Goal: Task Accomplishment & Management: Manage account settings

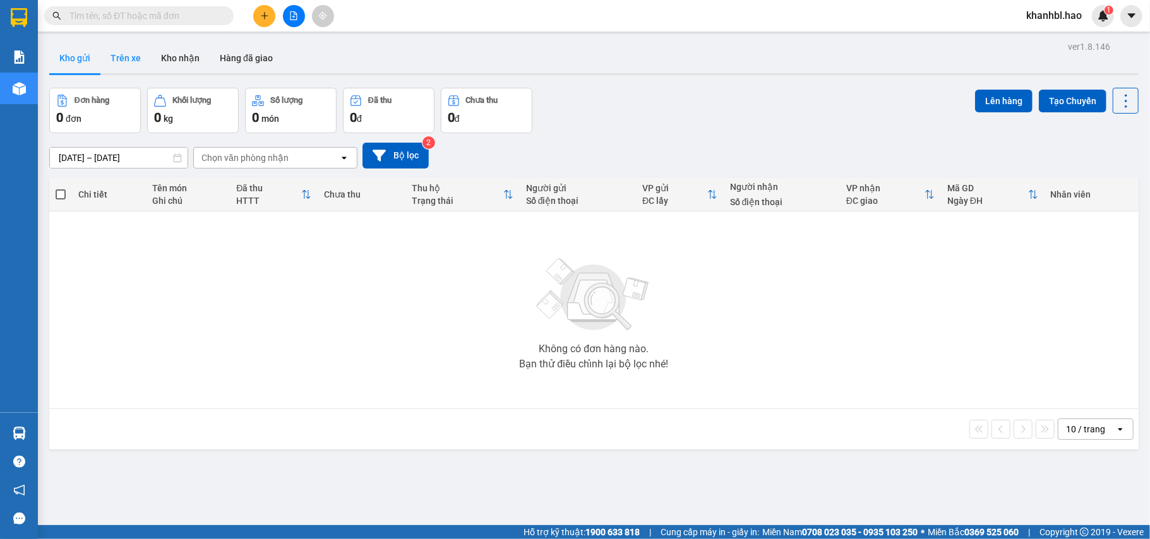
click at [115, 57] on button "Trên xe" at bounding box center [125, 58] width 51 height 30
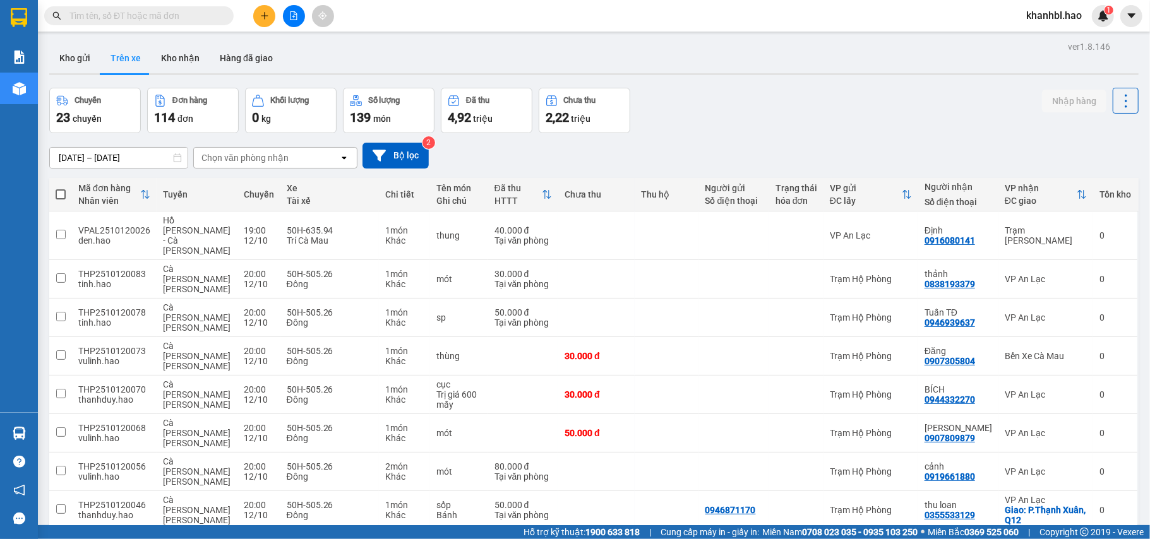
click at [314, 162] on div "Chọn văn phòng nhận" at bounding box center [266, 158] width 145 height 20
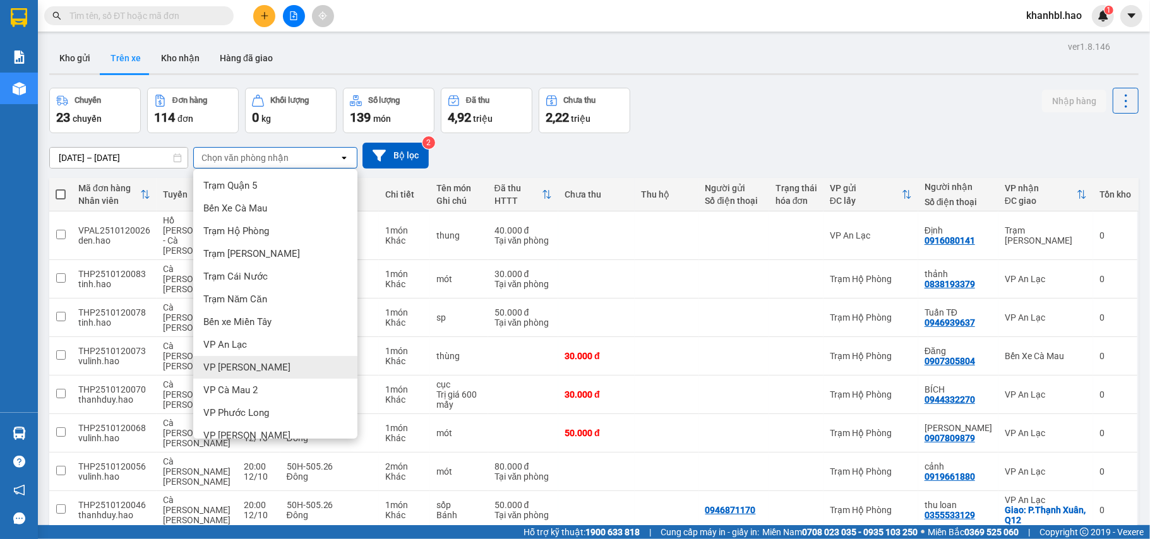
click at [254, 369] on div "VP Bạc Liêu" at bounding box center [275, 367] width 164 height 23
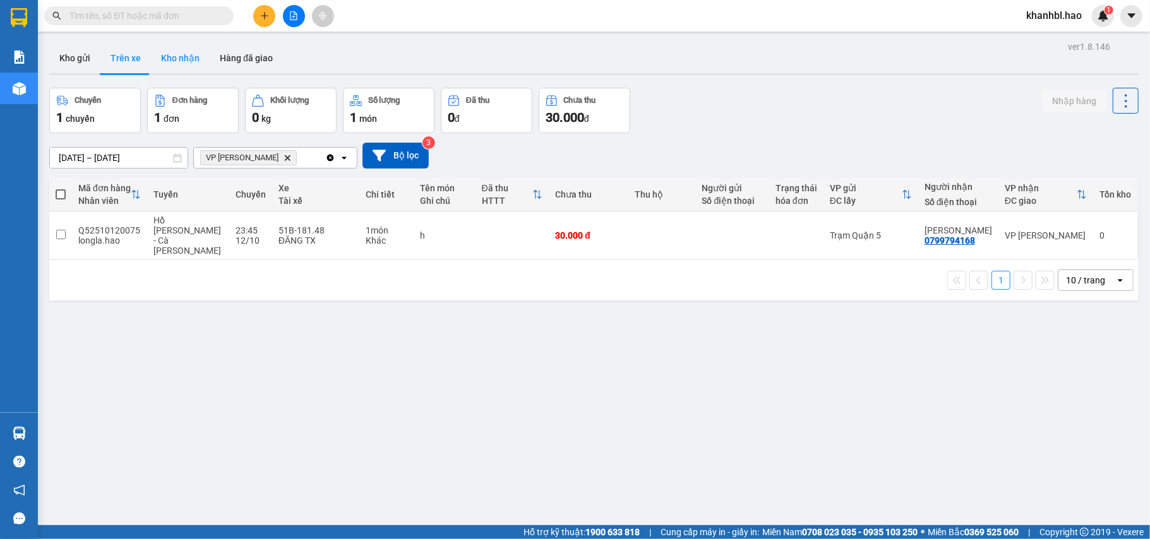
click at [169, 61] on button "Kho nhận" at bounding box center [180, 58] width 59 height 30
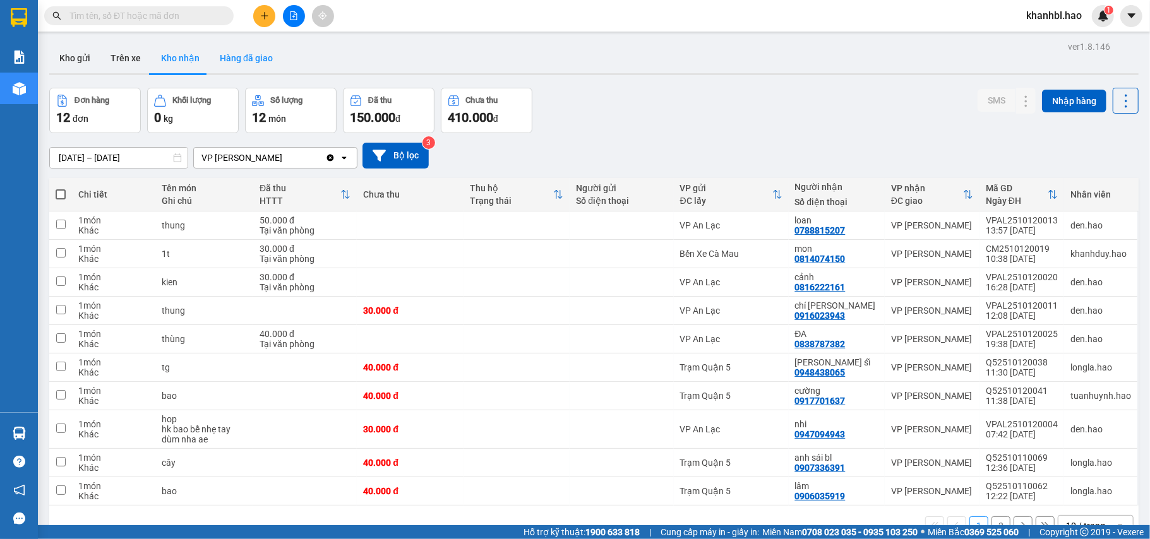
click at [265, 54] on button "Hàng đã giao" at bounding box center [246, 58] width 73 height 30
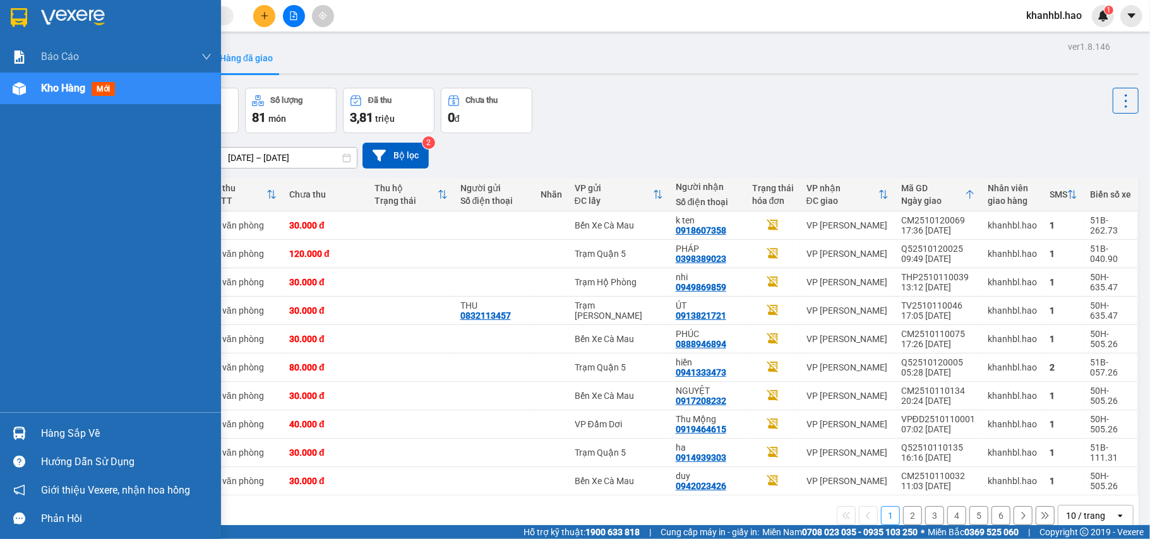
drag, startPoint x: 9, startPoint y: 13, endPoint x: 109, endPoint y: 84, distance: 122.3
click at [11, 13] on div at bounding box center [19, 17] width 22 height 22
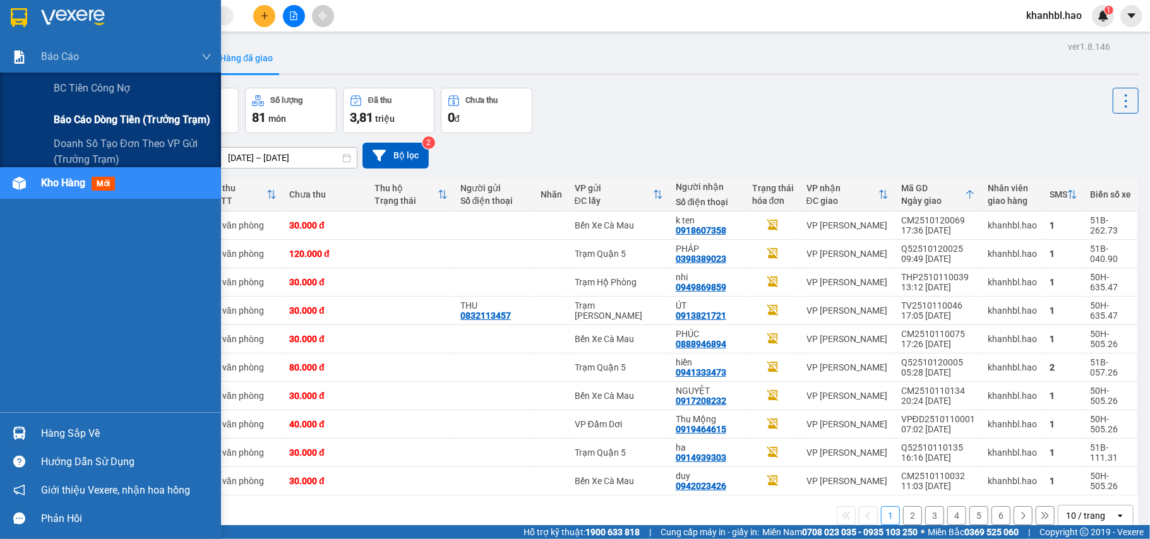
click at [56, 119] on span "Báo cáo dòng tiền (trưởng trạm)" at bounding box center [132, 120] width 157 height 16
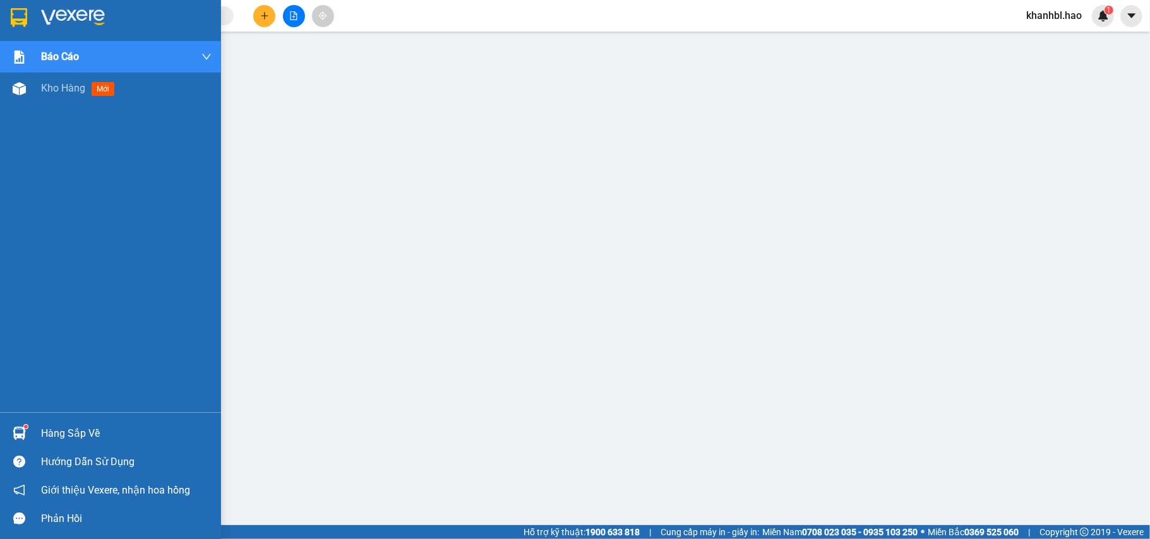
click at [20, 18] on img at bounding box center [19, 17] width 16 height 19
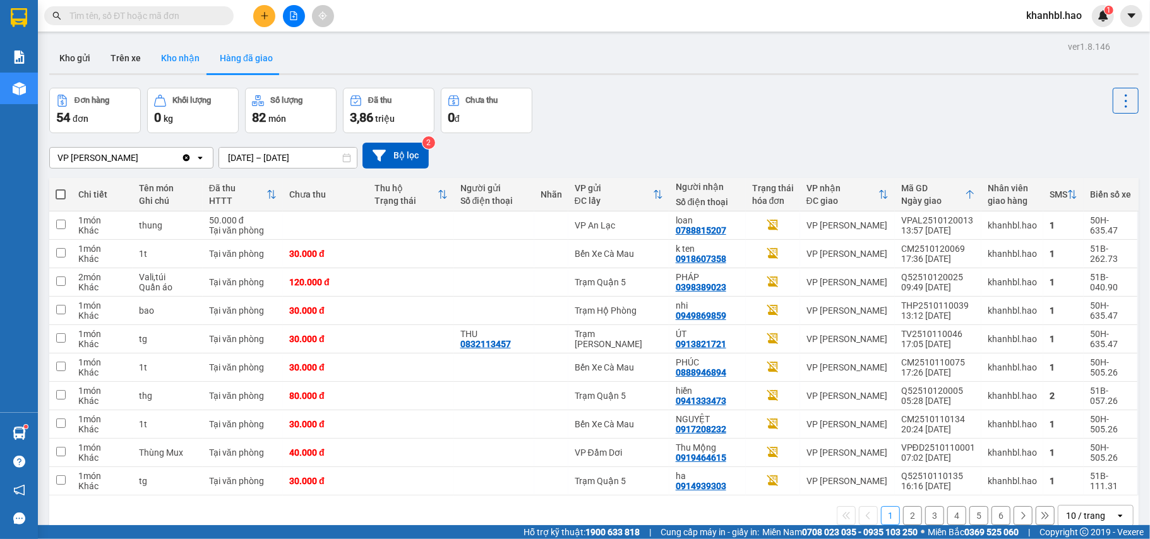
click at [174, 58] on button "Kho nhận" at bounding box center [180, 58] width 59 height 30
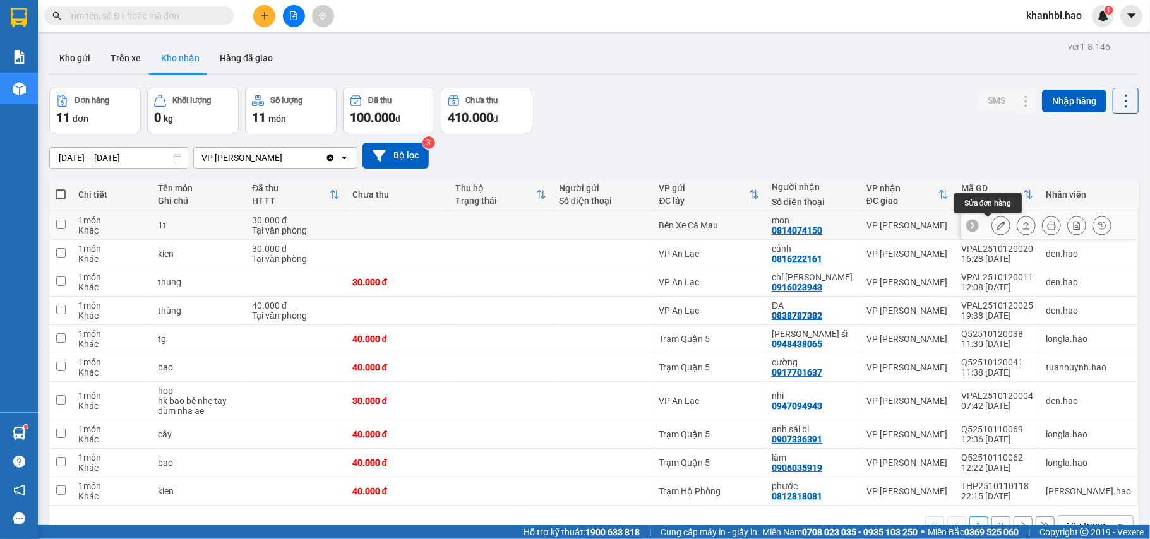
click at [996, 227] on icon at bounding box center [1000, 225] width 9 height 9
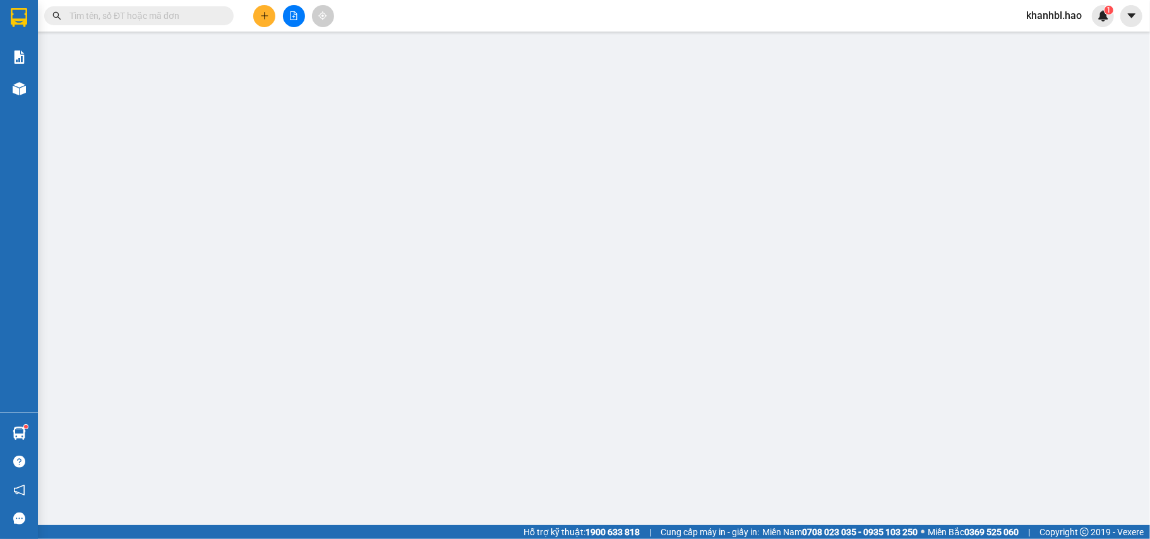
type input "0814074150"
type input "mon"
type input "30.000"
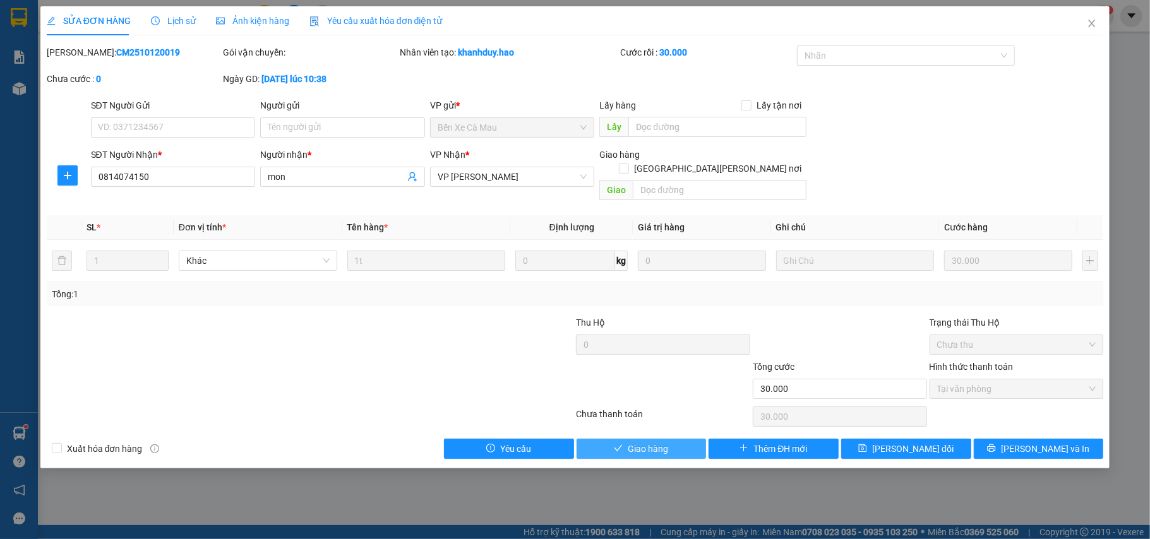
click at [675, 439] on button "Giao hàng" at bounding box center [641, 449] width 130 height 20
type input "0"
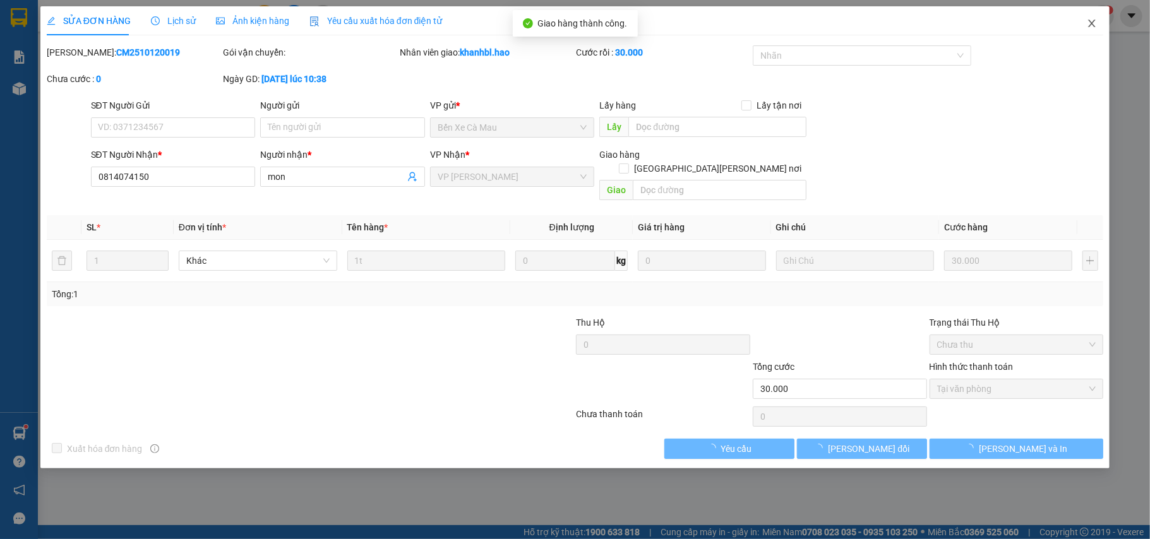
click at [1095, 23] on icon "close" at bounding box center [1091, 23] width 10 height 10
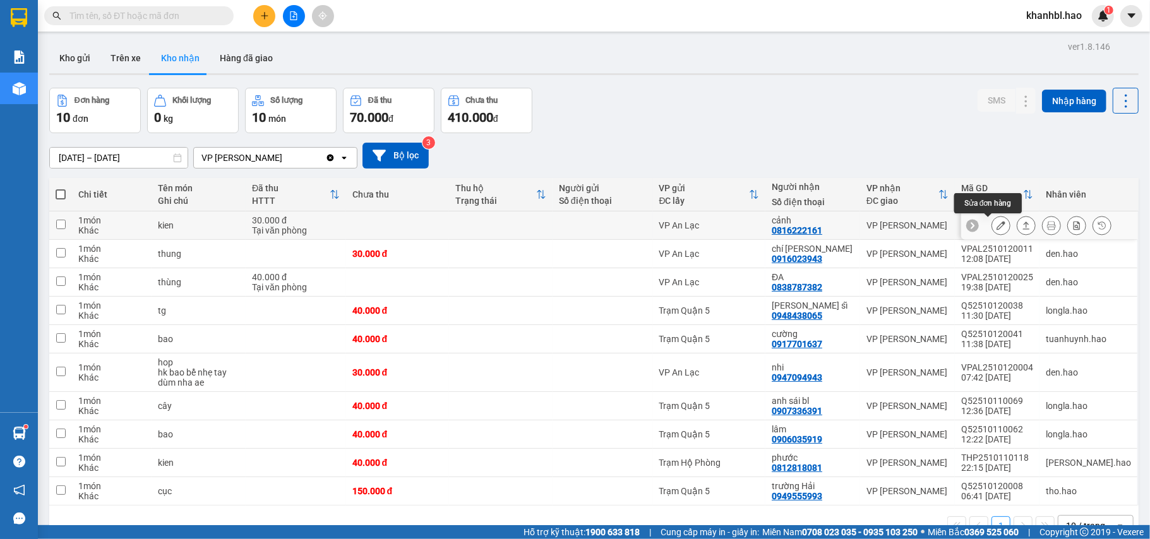
click at [996, 226] on icon at bounding box center [1000, 225] width 9 height 9
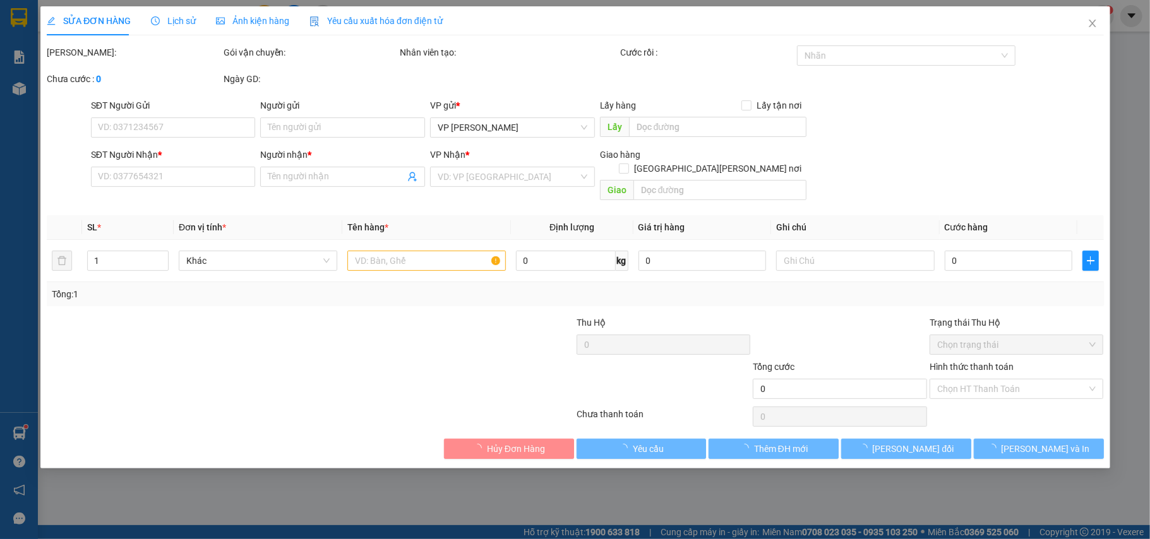
type input "0816222161"
type input "cảnh"
type input "30.000"
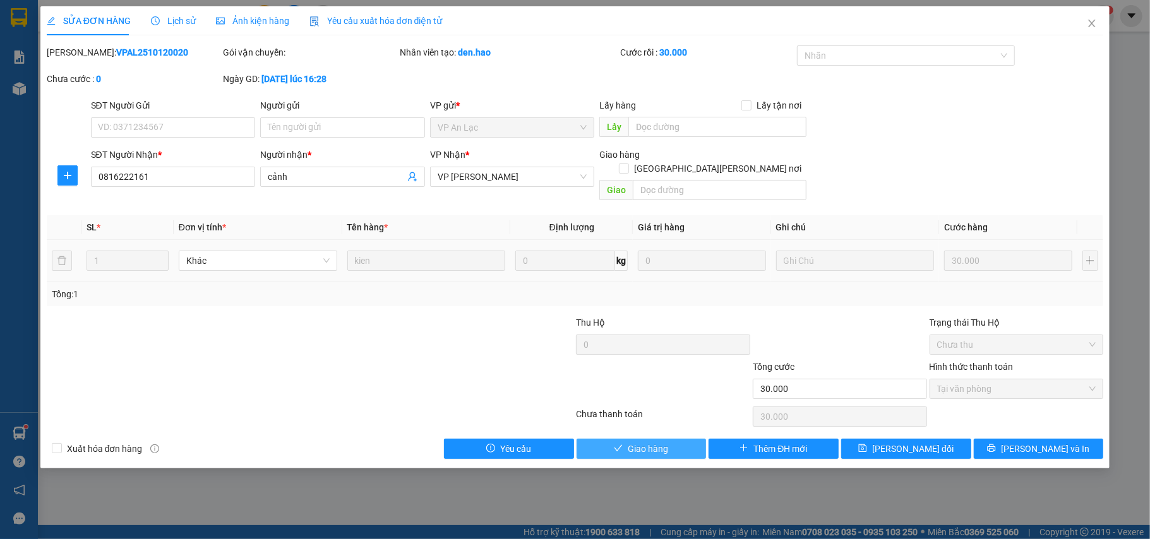
drag, startPoint x: 622, startPoint y: 441, endPoint x: 698, endPoint y: 402, distance: 85.0
click at [627, 441] on button "Giao hàng" at bounding box center [641, 449] width 130 height 20
type input "0"
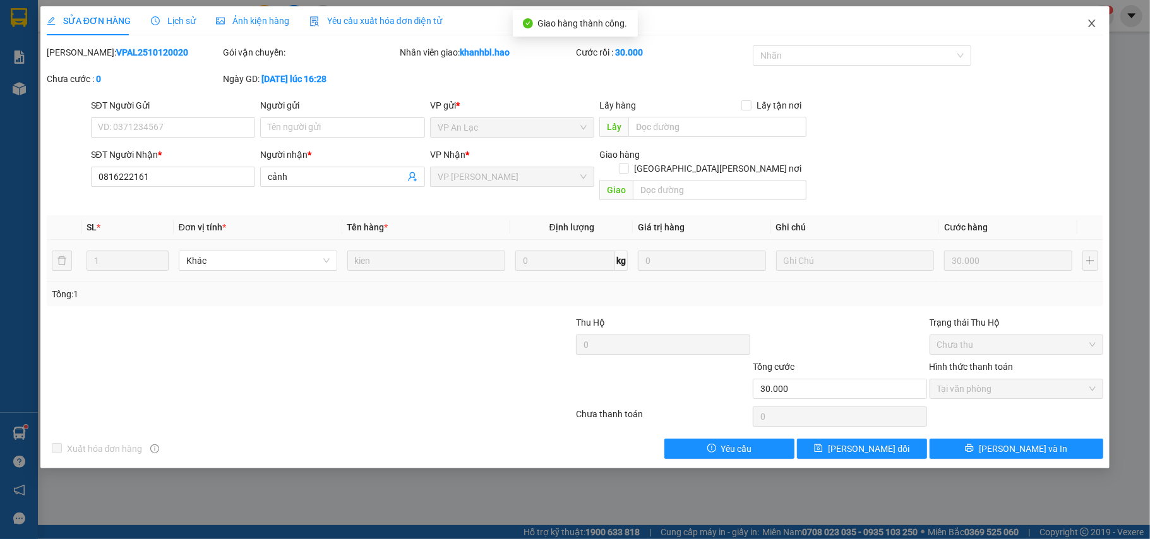
click at [1092, 25] on icon "close" at bounding box center [1091, 24] width 7 height 8
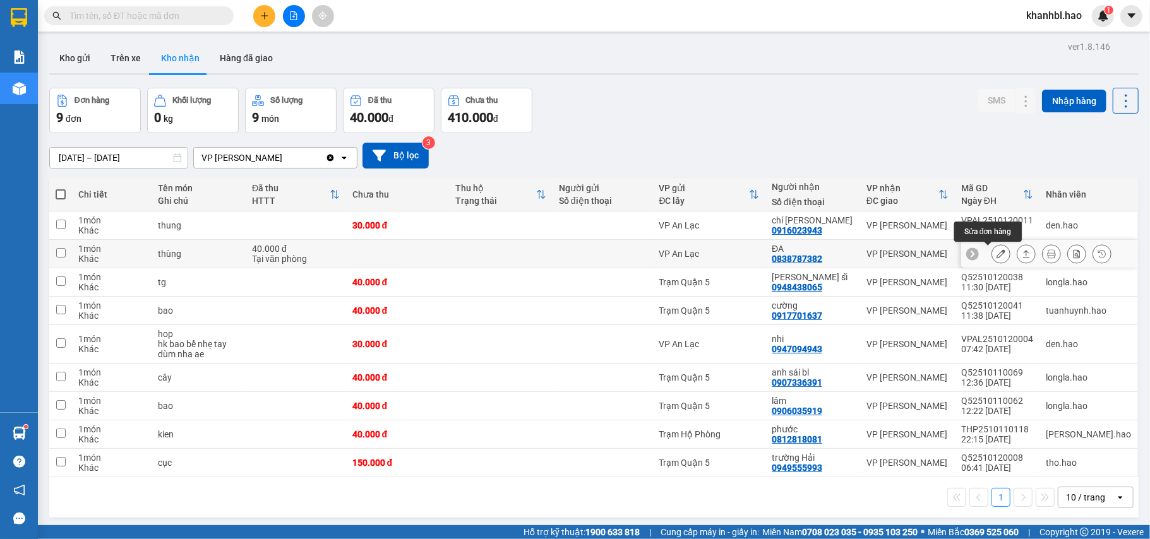
click at [996, 254] on icon at bounding box center [1000, 253] width 9 height 9
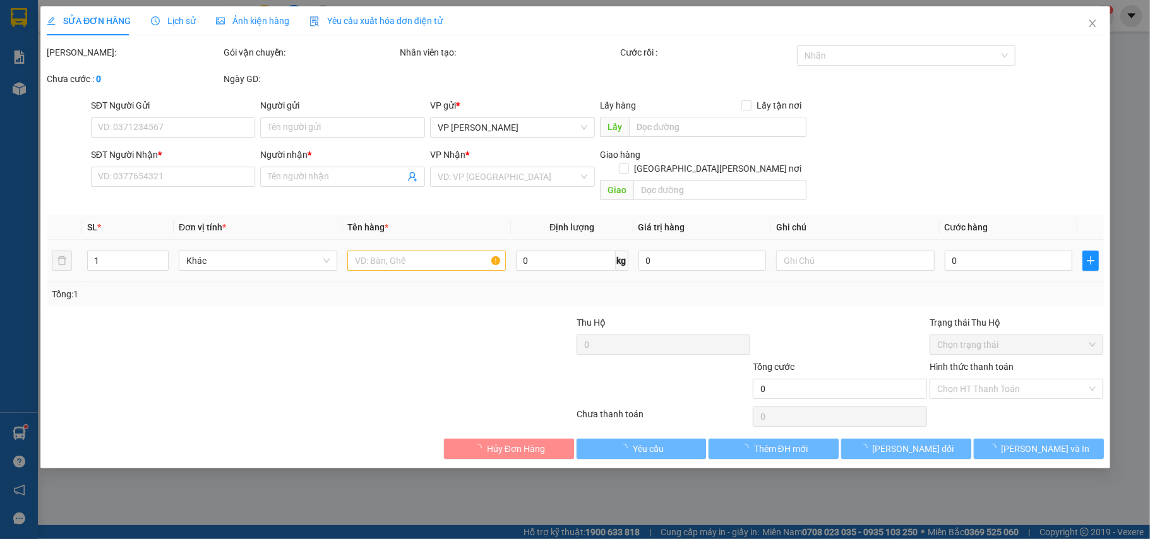
type input "0838787382"
type input "ĐA"
type input "40.000"
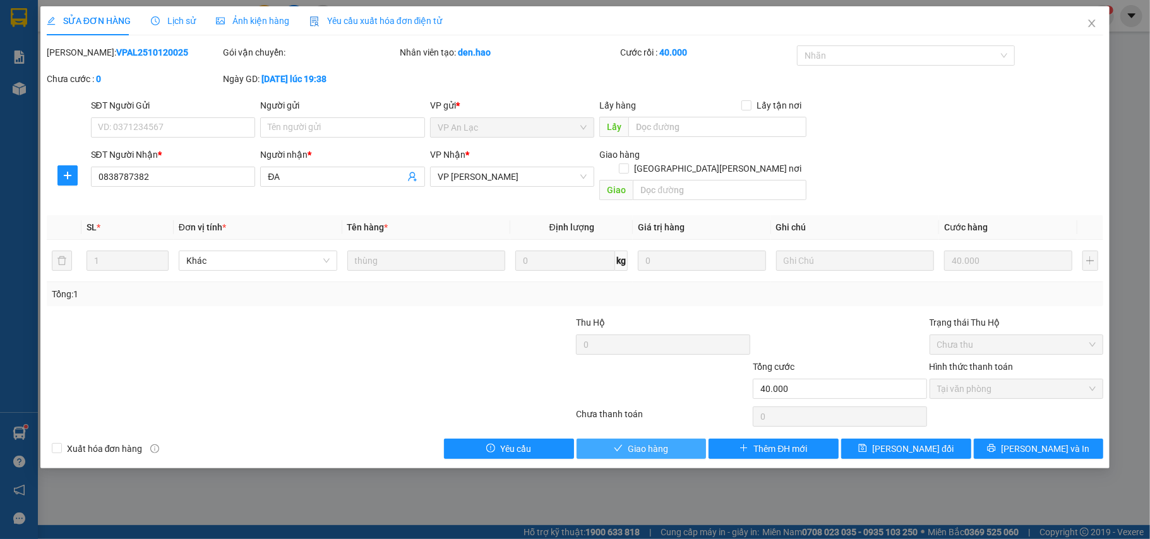
click at [630, 442] on span "Giao hàng" at bounding box center [647, 449] width 40 height 14
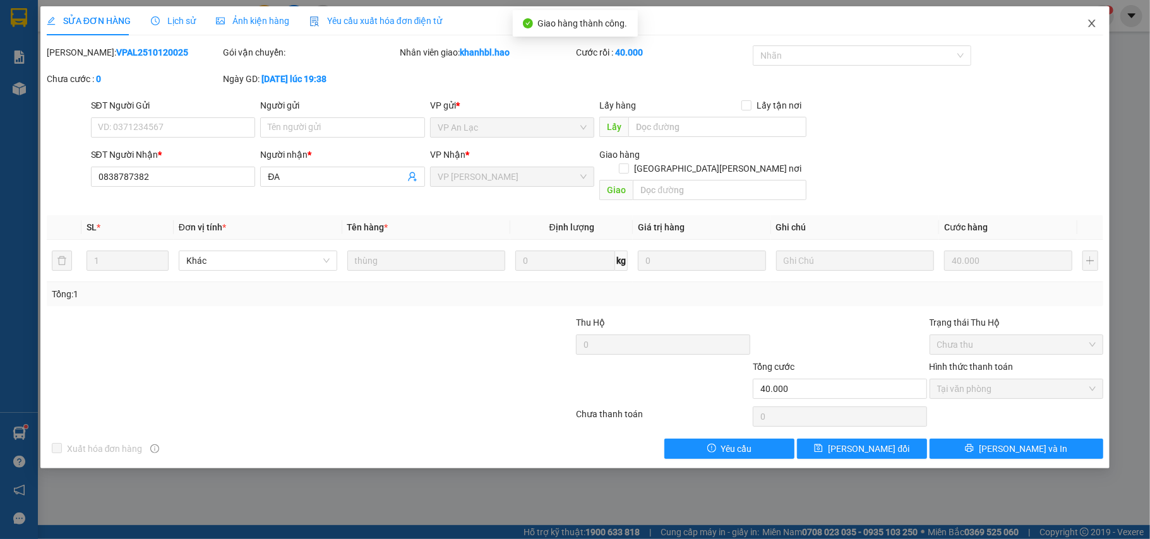
click at [1094, 23] on icon "close" at bounding box center [1091, 23] width 10 height 10
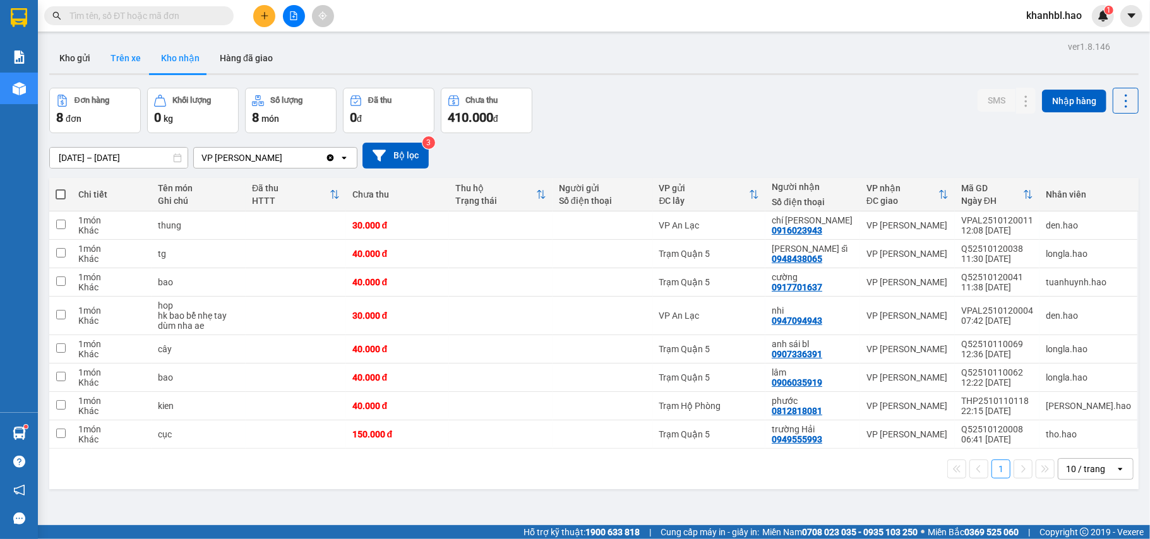
click at [114, 52] on button "Trên xe" at bounding box center [125, 58] width 51 height 30
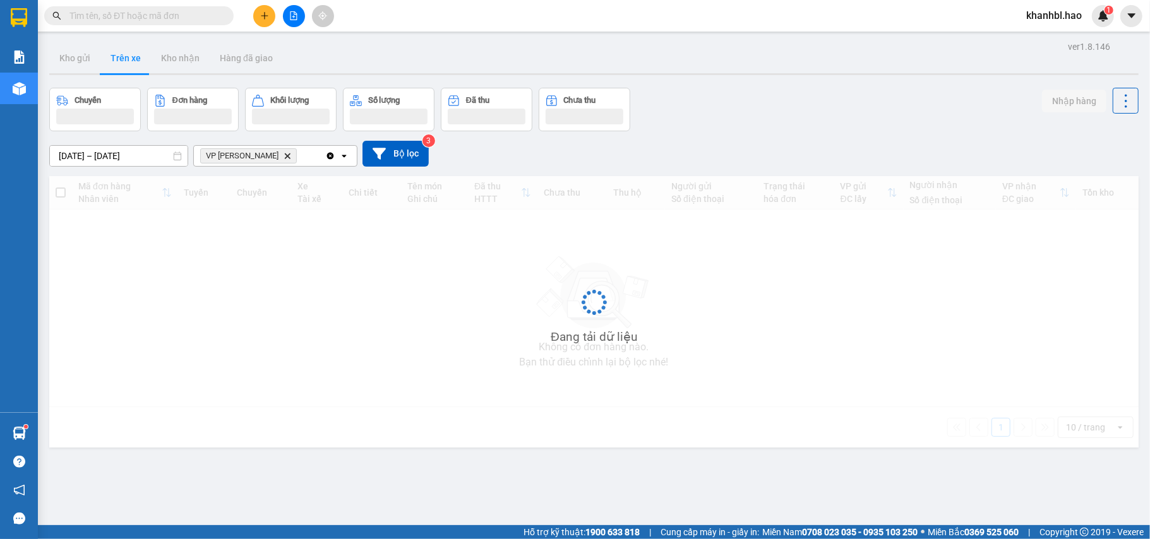
click at [114, 52] on button "Trên xe" at bounding box center [125, 58] width 51 height 30
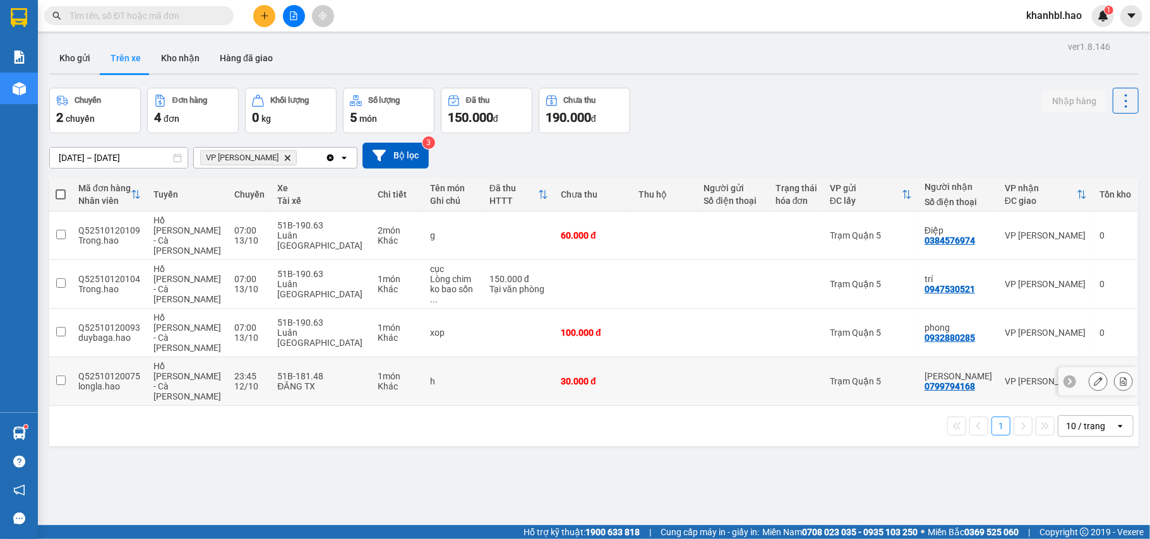
click at [999, 357] on td "VP Bạc Liêu" at bounding box center [1045, 381] width 95 height 49
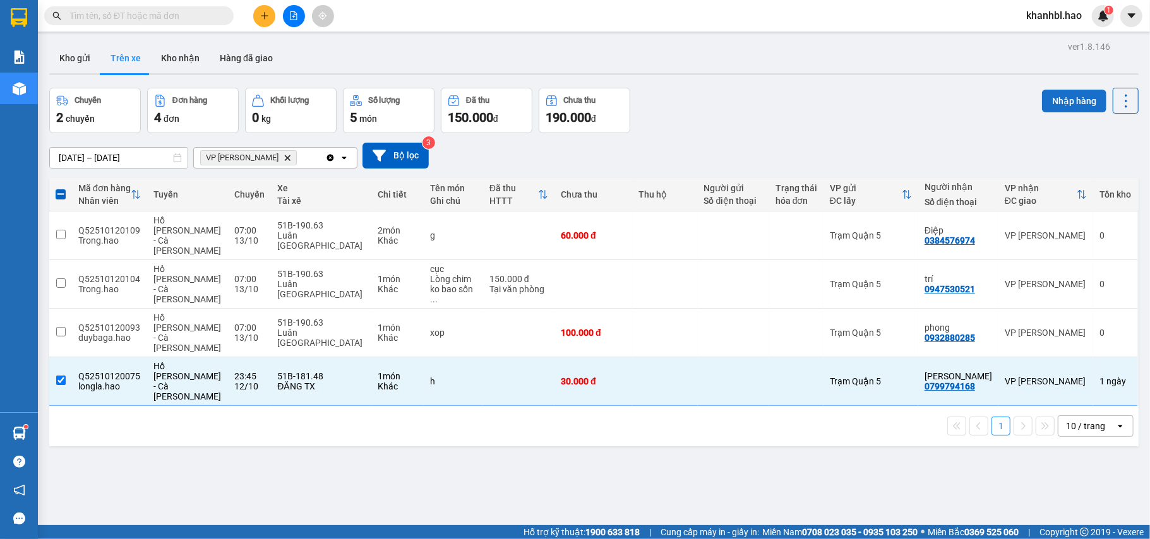
click at [1061, 101] on button "Nhập hàng" at bounding box center [1074, 101] width 64 height 23
checkbox input "false"
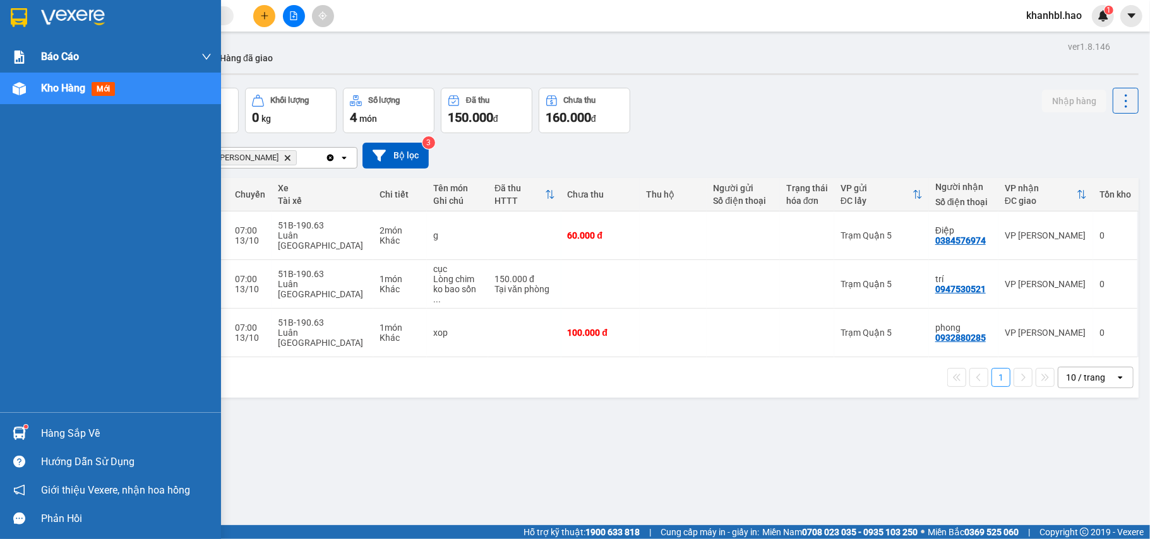
drag, startPoint x: 21, startPoint y: 15, endPoint x: 35, endPoint y: 44, distance: 31.6
click at [21, 14] on img at bounding box center [19, 17] width 16 height 19
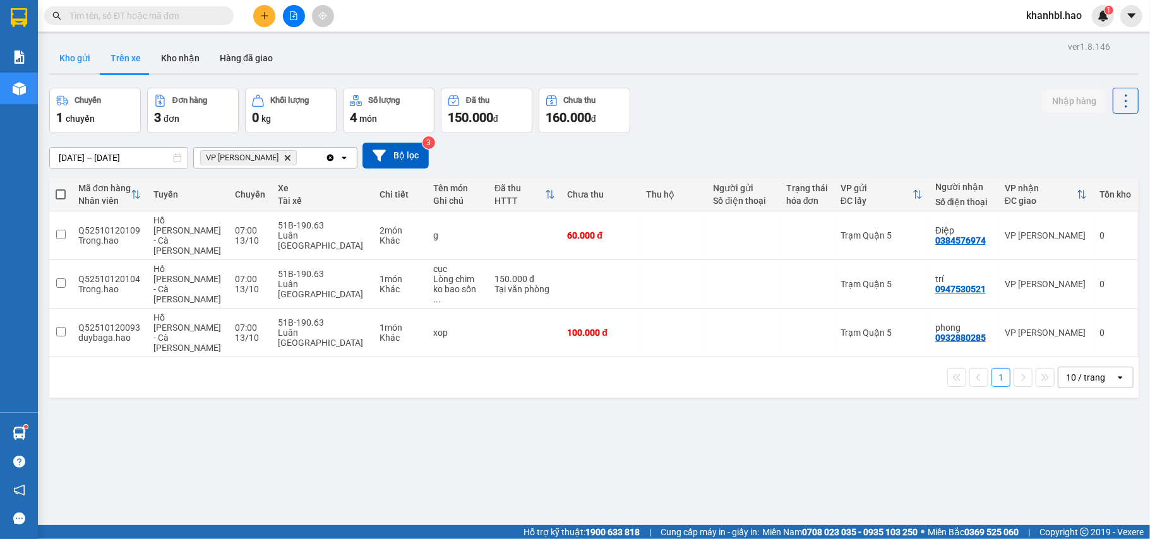
click at [76, 52] on button "Kho gửi" at bounding box center [74, 58] width 51 height 30
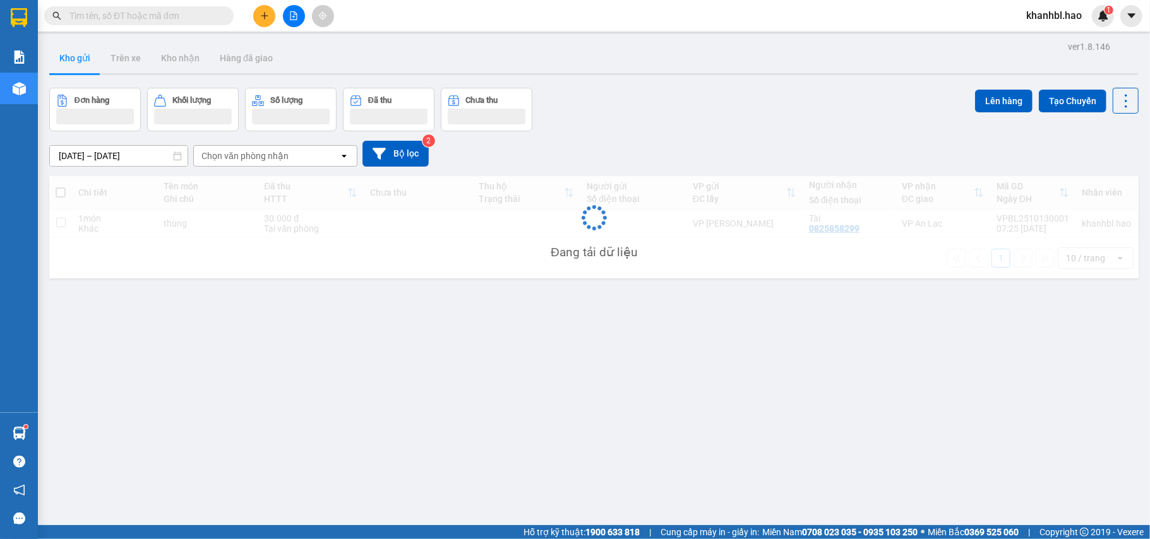
click at [76, 52] on button "Kho gửi" at bounding box center [74, 58] width 51 height 30
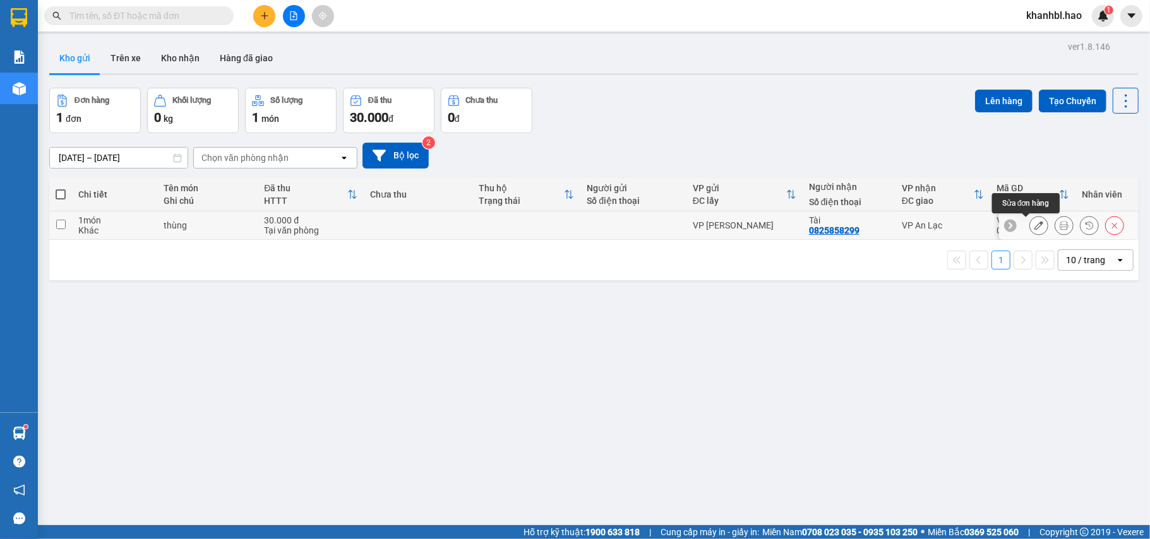
click at [1034, 225] on icon at bounding box center [1038, 225] width 9 height 9
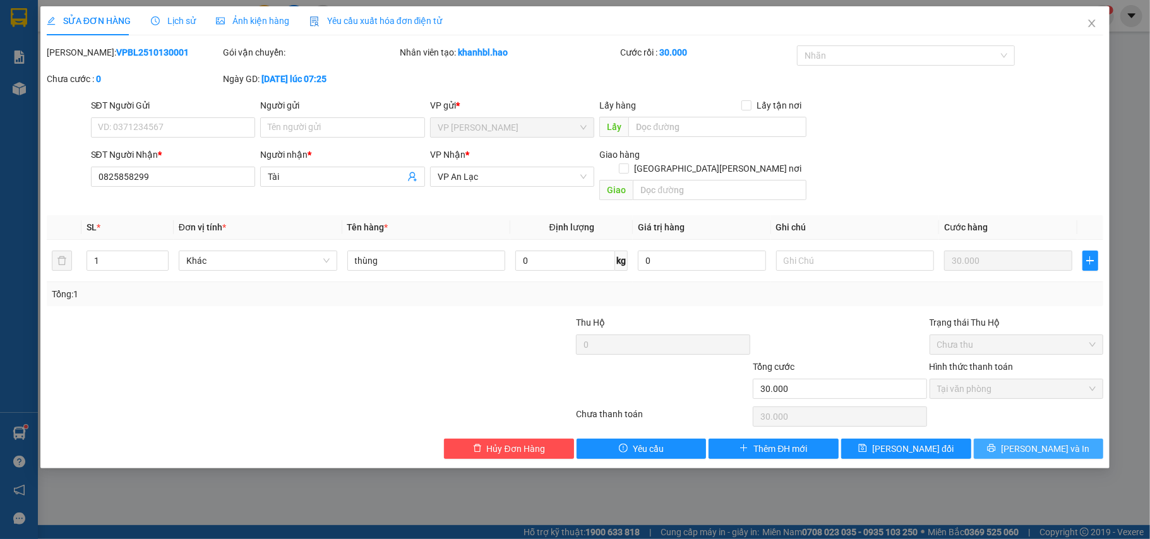
click at [1016, 439] on button "Lưu và In" at bounding box center [1038, 449] width 130 height 20
type input "0"
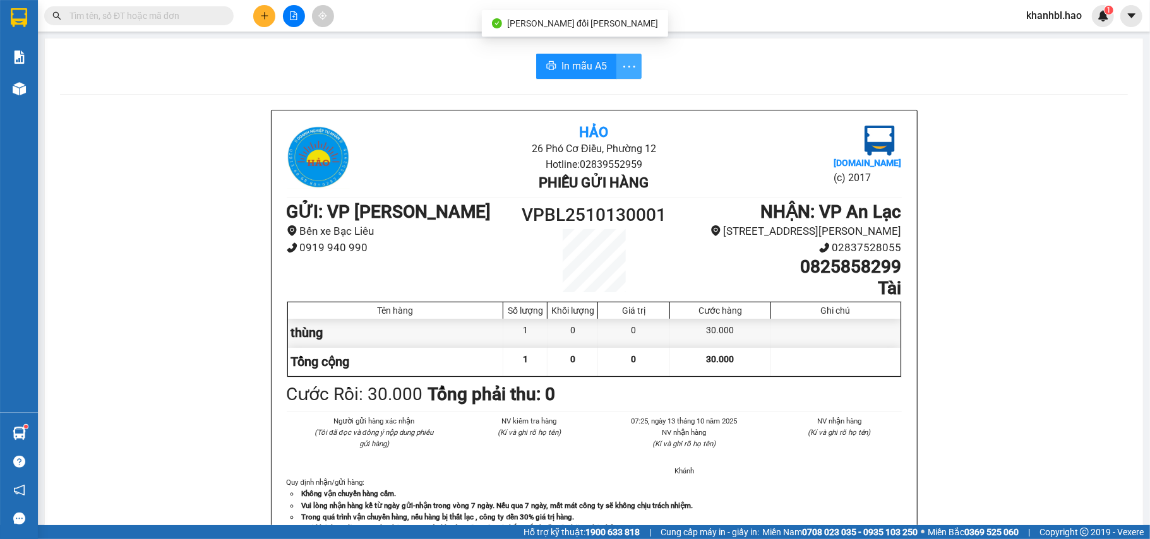
click at [621, 74] on icon "more" at bounding box center [629, 67] width 16 height 16
click at [595, 101] on li "In mẫu A5 theo số lượng (1)" at bounding box center [573, 94] width 124 height 20
click at [564, 71] on span "In mẫu A5" at bounding box center [583, 66] width 45 height 16
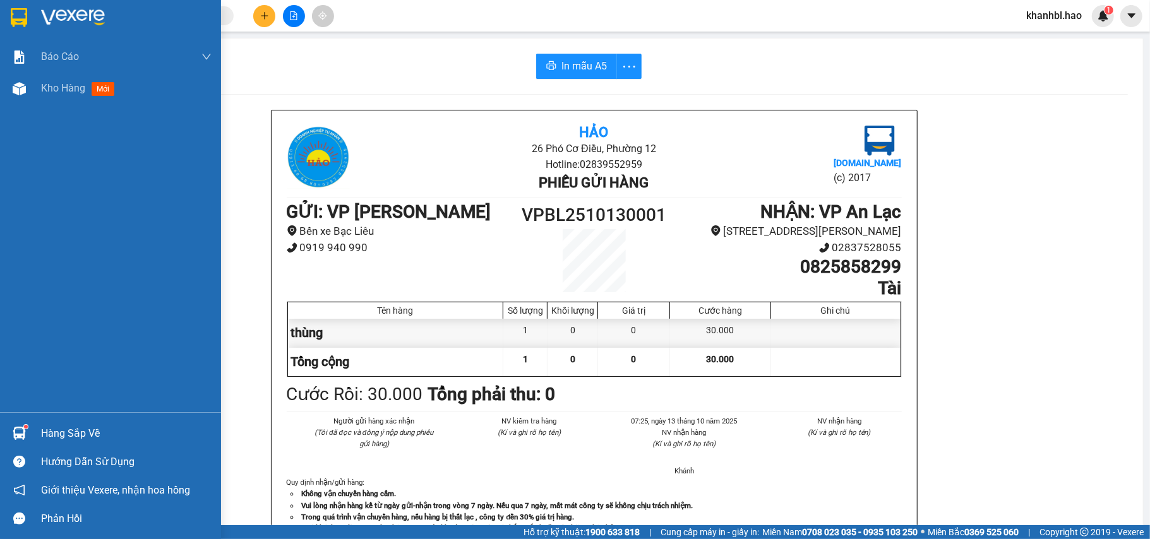
click at [21, 20] on img at bounding box center [19, 17] width 16 height 19
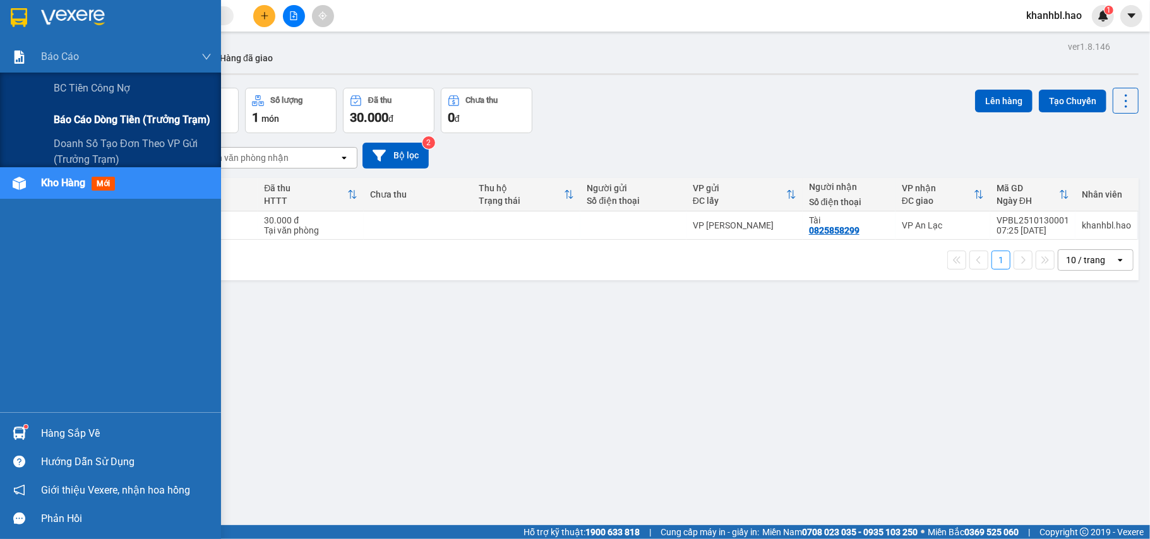
click at [41, 119] on div "Báo cáo dòng tiền (trưởng trạm)" at bounding box center [110, 120] width 221 height 32
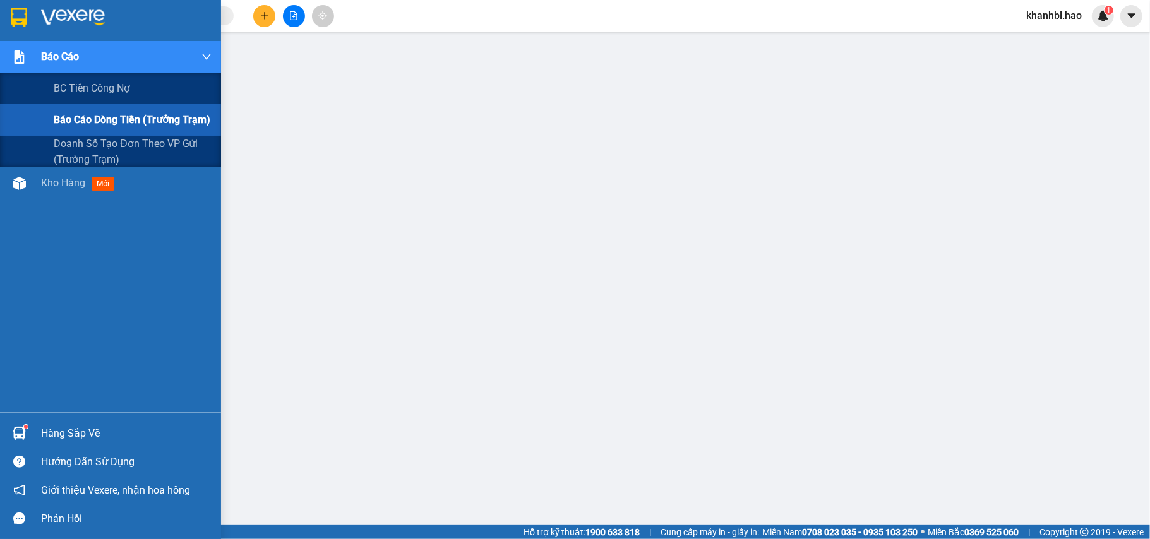
click at [56, 120] on span "Báo cáo dòng tiền (trưởng trạm)" at bounding box center [132, 120] width 157 height 16
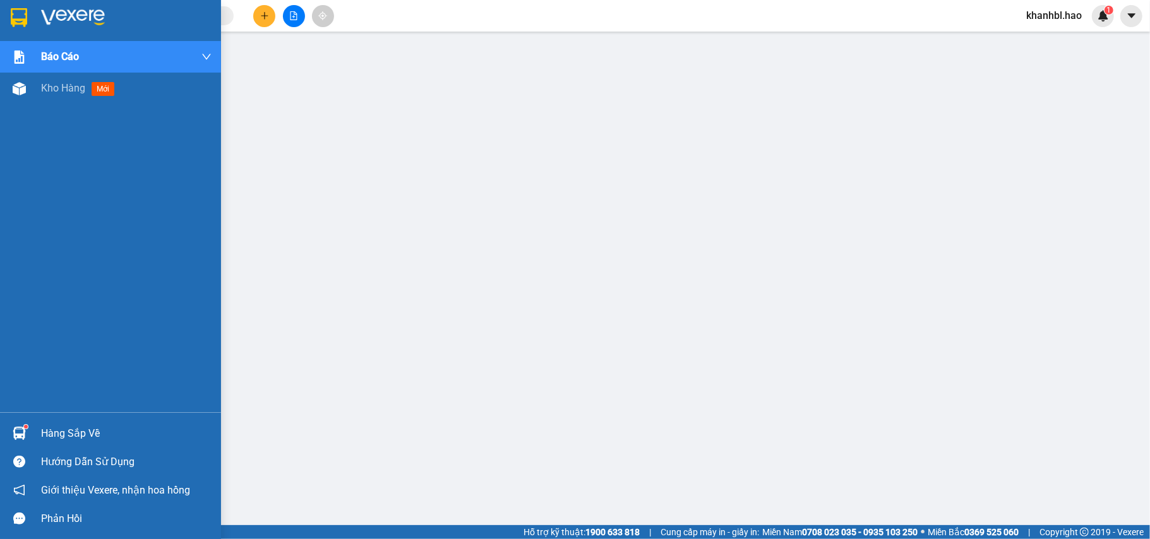
drag, startPoint x: 4, startPoint y: 11, endPoint x: 18, endPoint y: 19, distance: 16.4
click at [11, 13] on div at bounding box center [110, 20] width 221 height 41
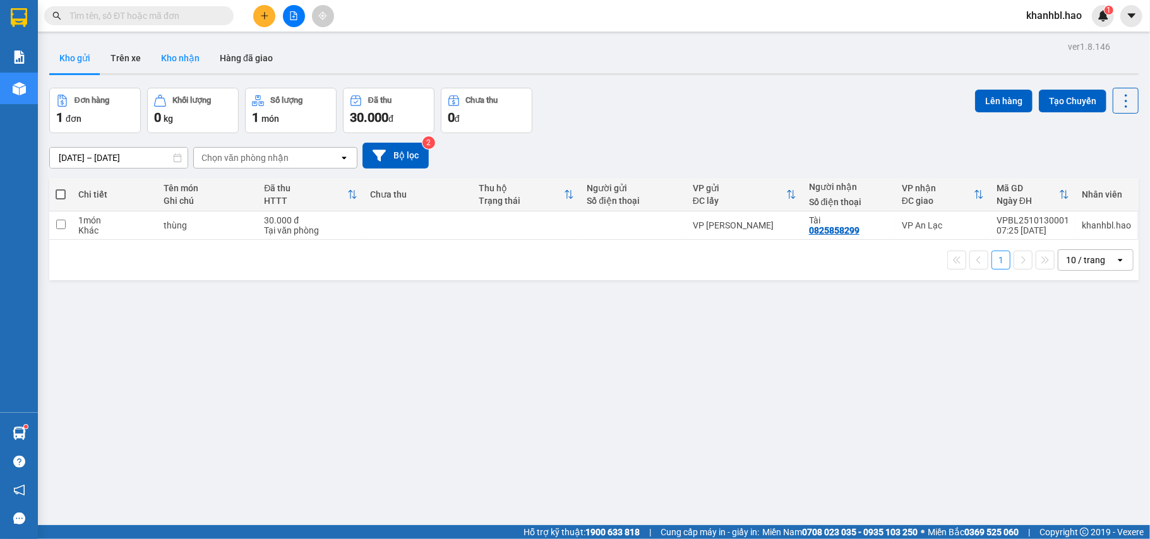
click at [187, 57] on button "Kho nhận" at bounding box center [180, 58] width 59 height 30
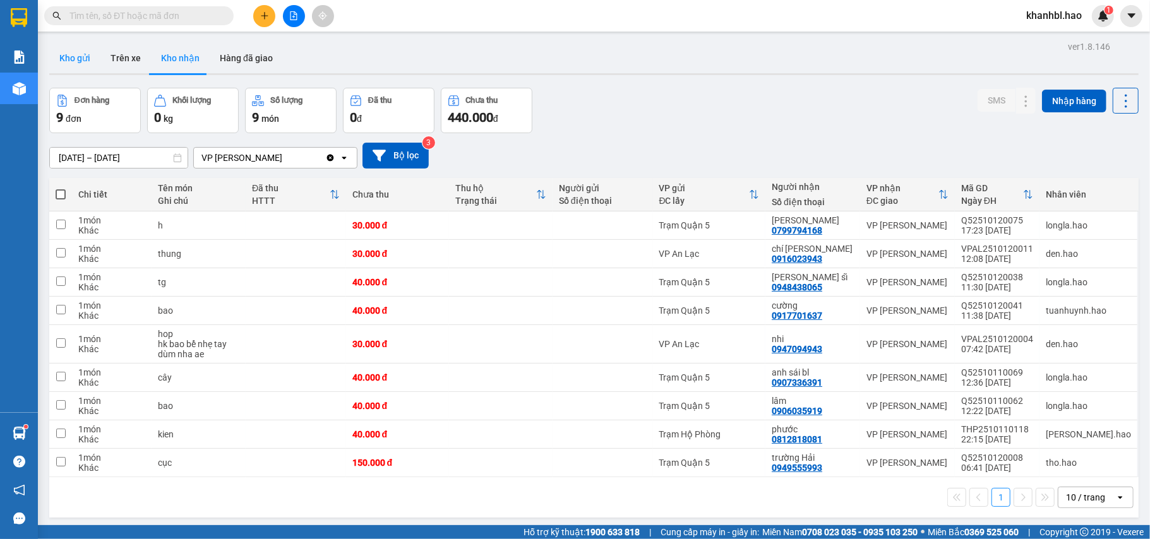
click at [69, 52] on button "Kho gửi" at bounding box center [74, 58] width 51 height 30
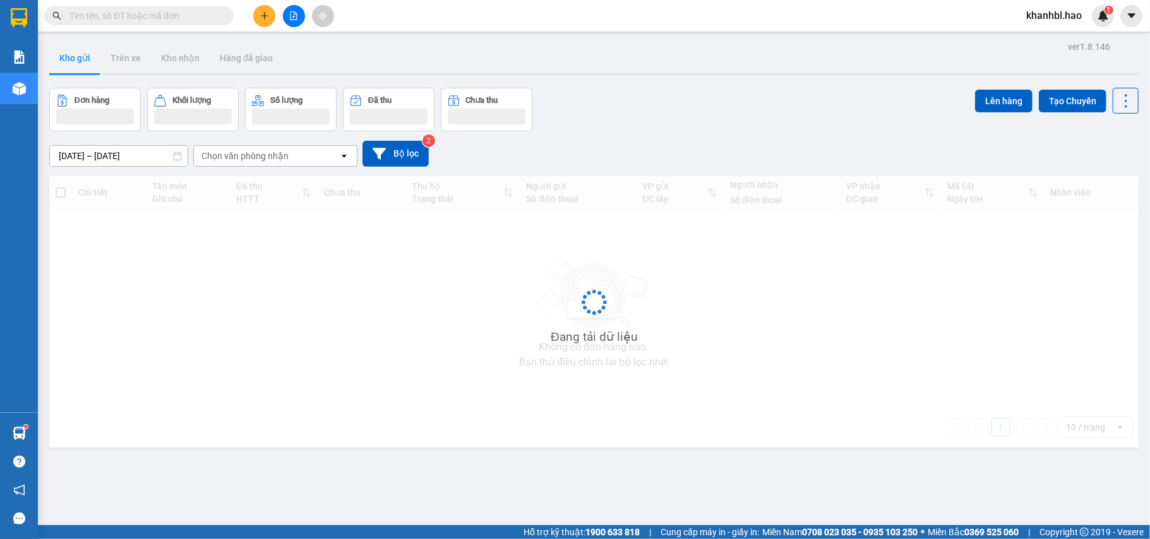
click at [69, 52] on button "Kho gửi" at bounding box center [74, 58] width 51 height 30
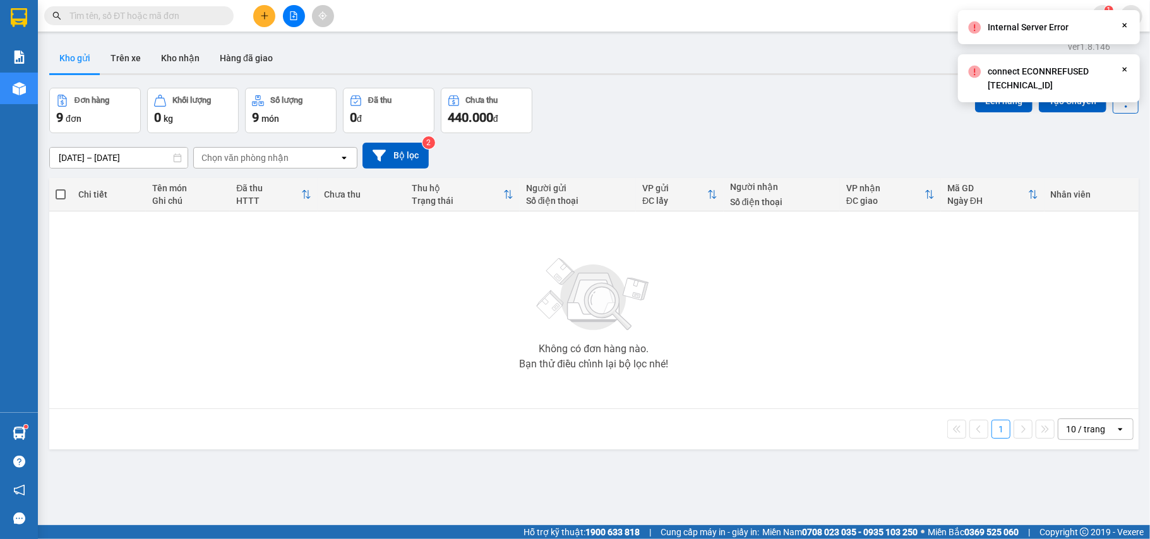
click at [76, 54] on button "Kho gửi" at bounding box center [74, 58] width 51 height 30
drag, startPoint x: 71, startPoint y: 52, endPoint x: 19, endPoint y: 23, distance: 59.4
click at [66, 51] on button "Kho gửi" at bounding box center [74, 58] width 51 height 30
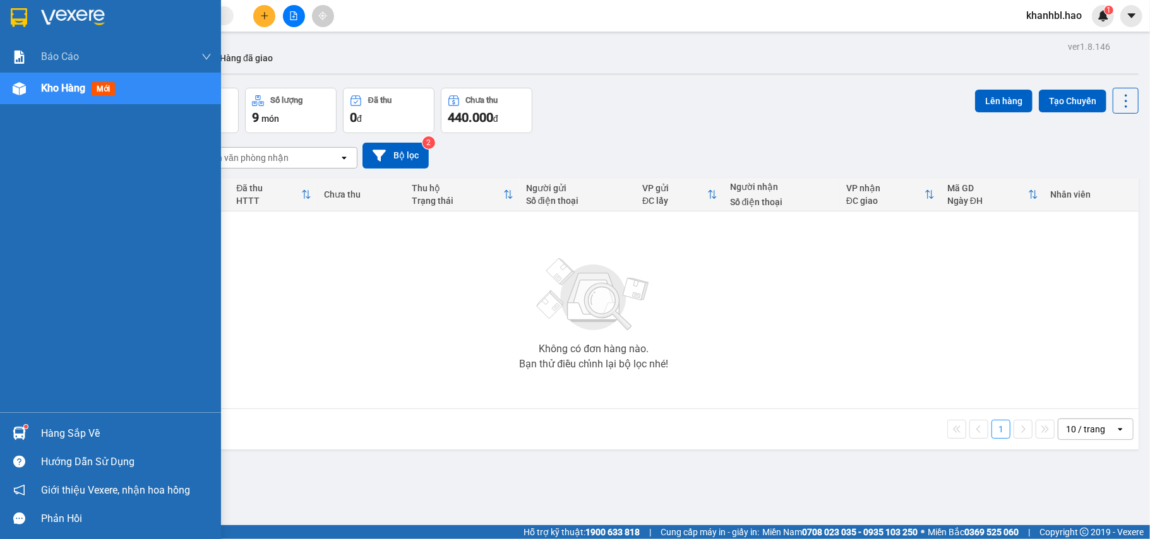
click at [8, 6] on div at bounding box center [19, 17] width 22 height 22
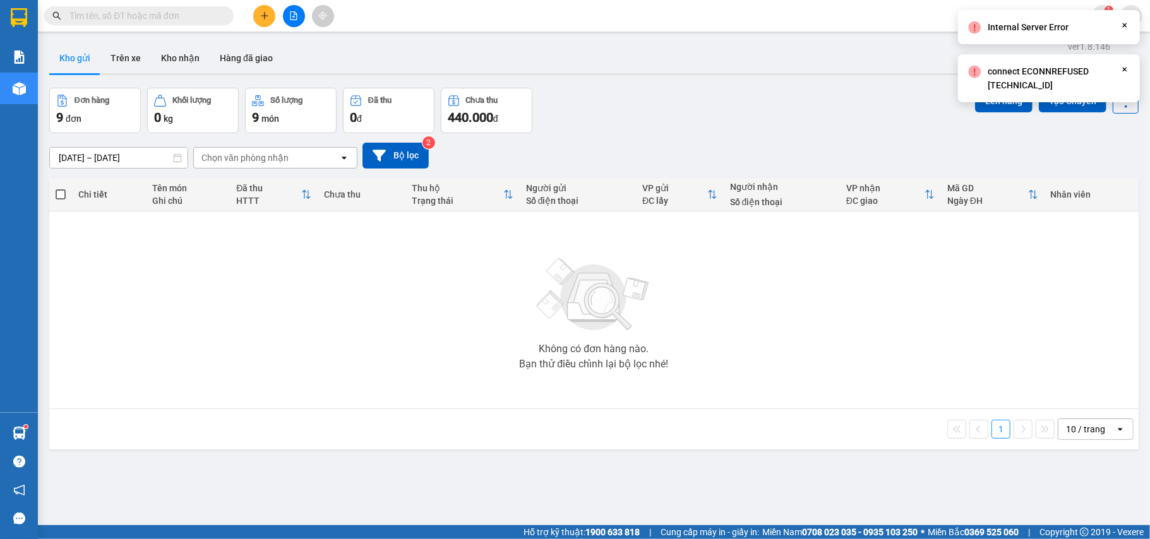
click at [78, 56] on button "Kho gửi" at bounding box center [74, 58] width 51 height 30
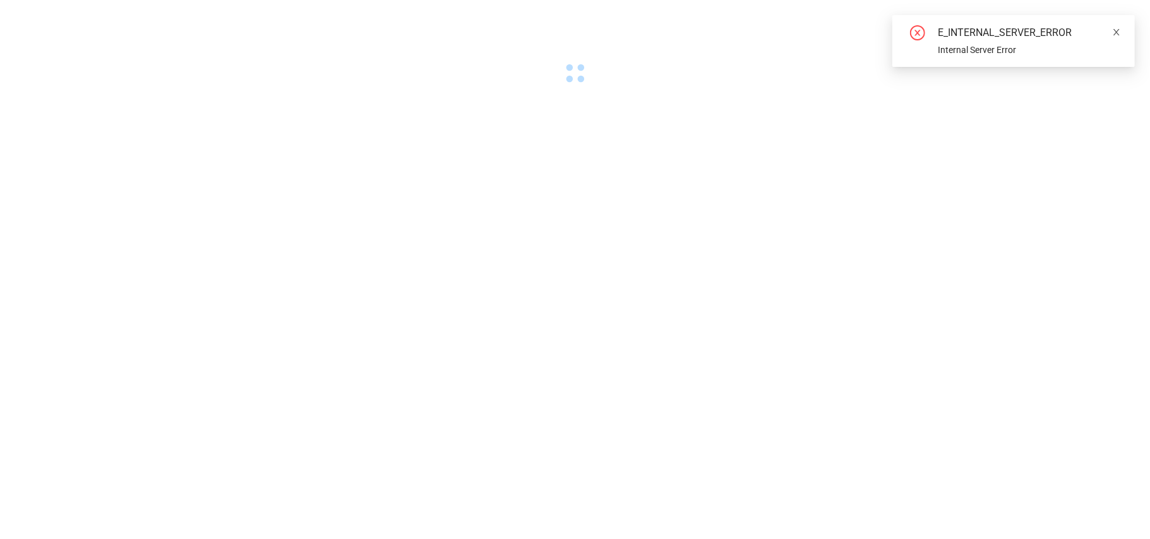
click at [1117, 29] on icon "close" at bounding box center [1116, 32] width 9 height 9
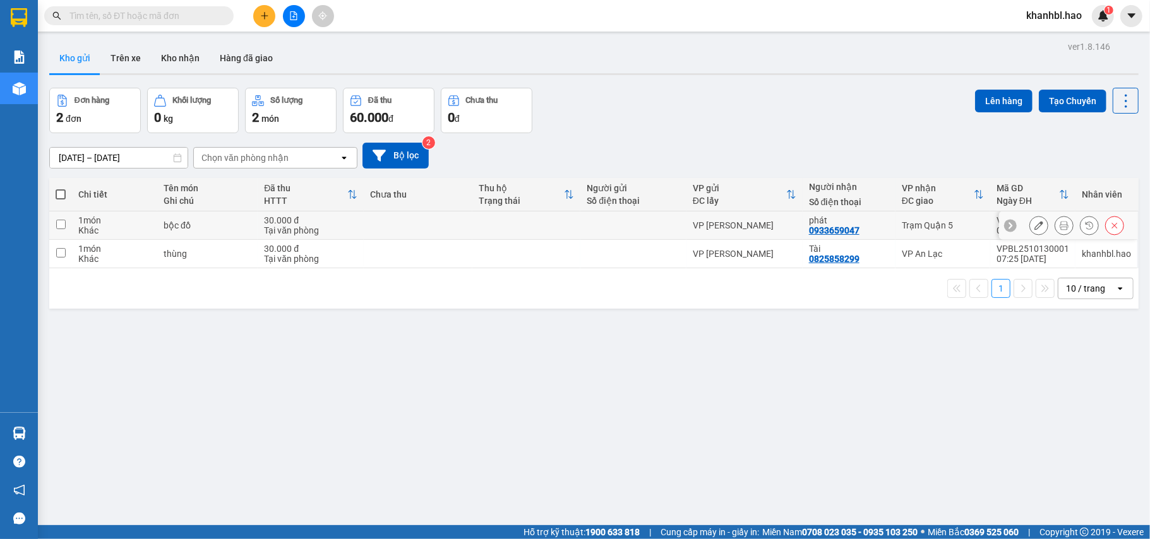
click at [1034, 226] on icon at bounding box center [1038, 225] width 9 height 9
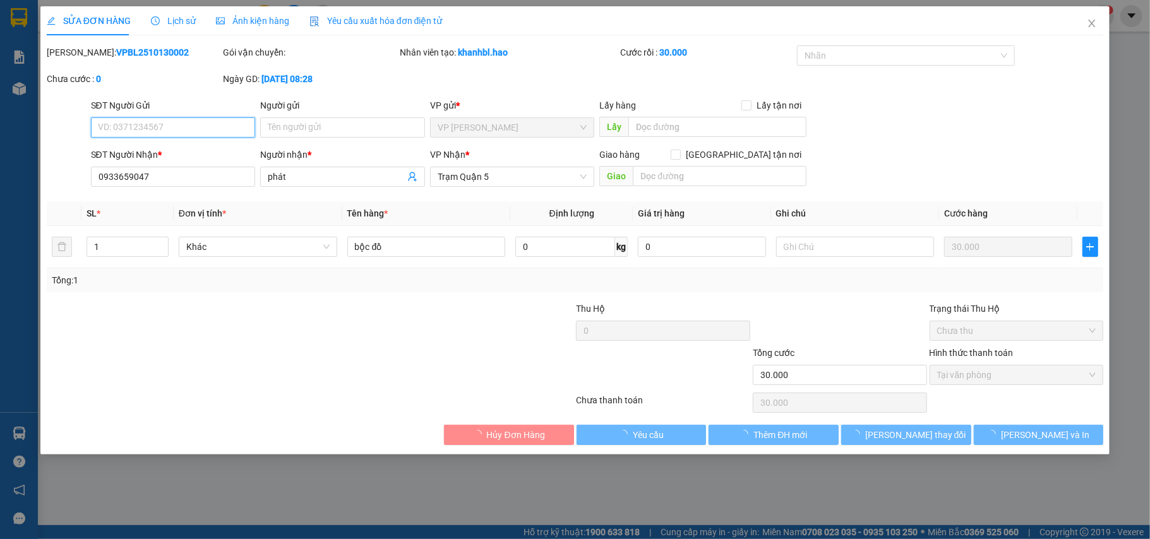
type input "0933659047"
type input "phát"
type input "30.000"
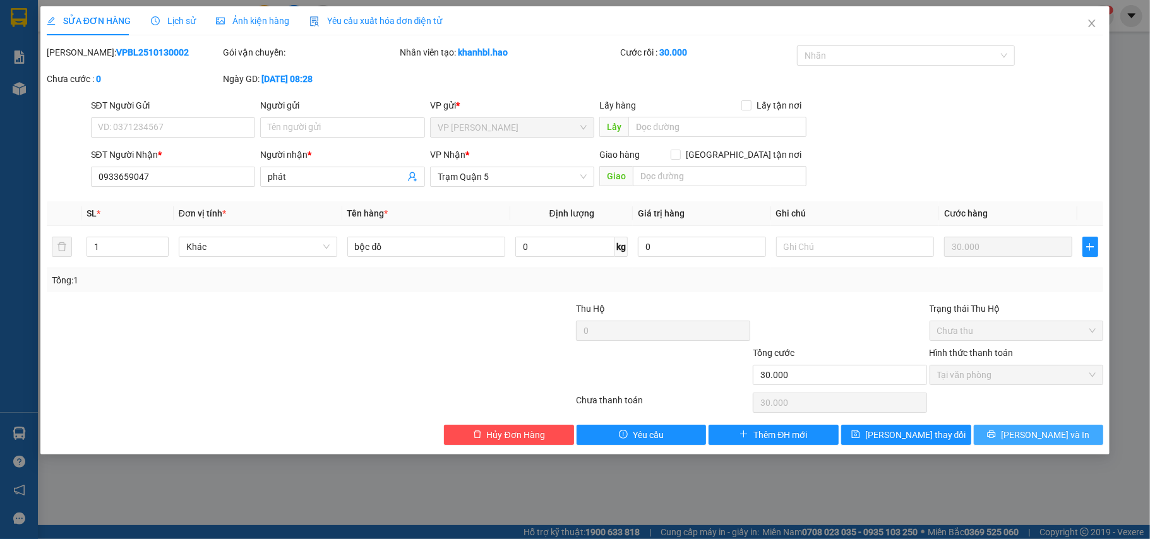
click at [1066, 434] on button "[PERSON_NAME] và In" at bounding box center [1038, 435] width 130 height 20
type input "0"
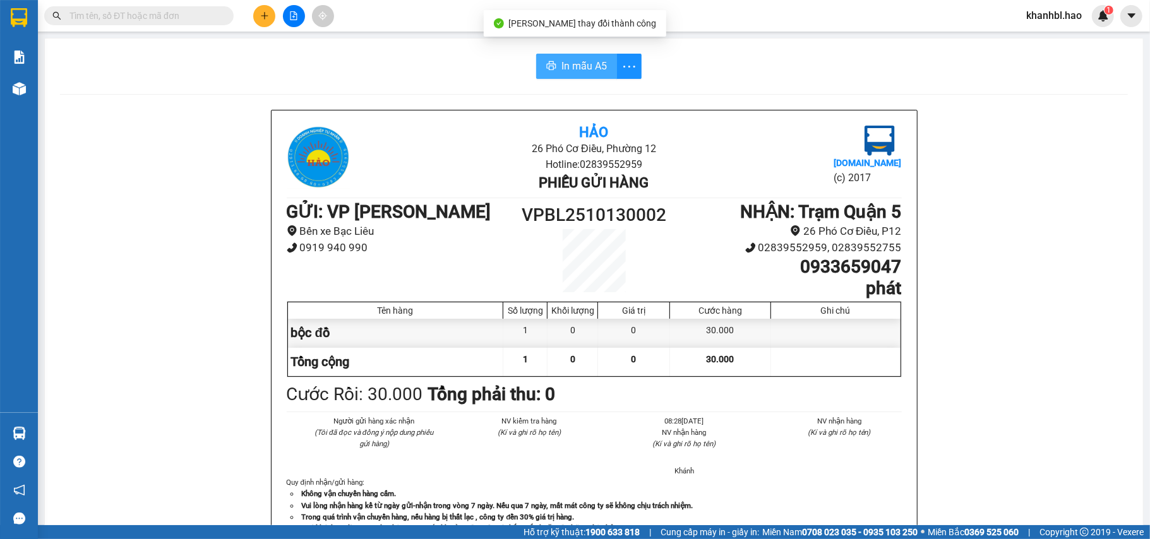
click at [586, 62] on span "In mẫu A5" at bounding box center [583, 66] width 45 height 16
